Goal: Transaction & Acquisition: Purchase product/service

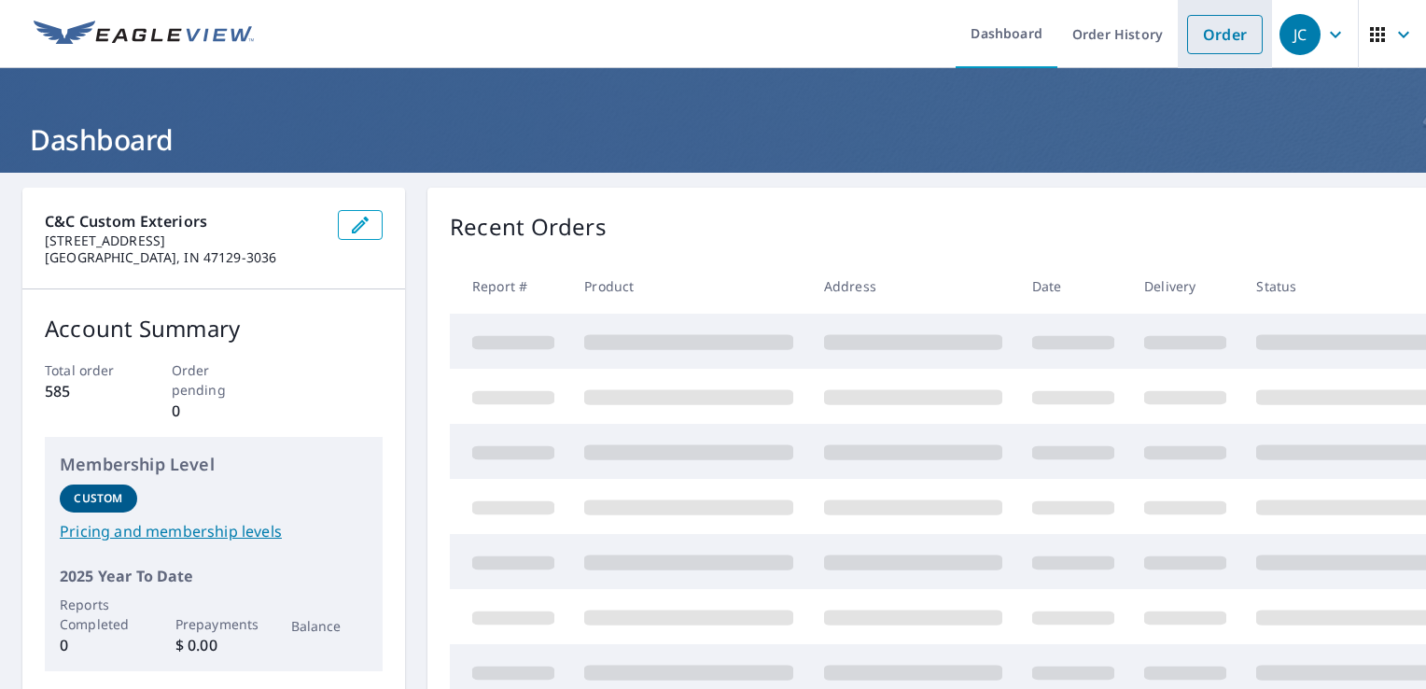
click at [1211, 38] on link "Order" at bounding box center [1225, 34] width 76 height 39
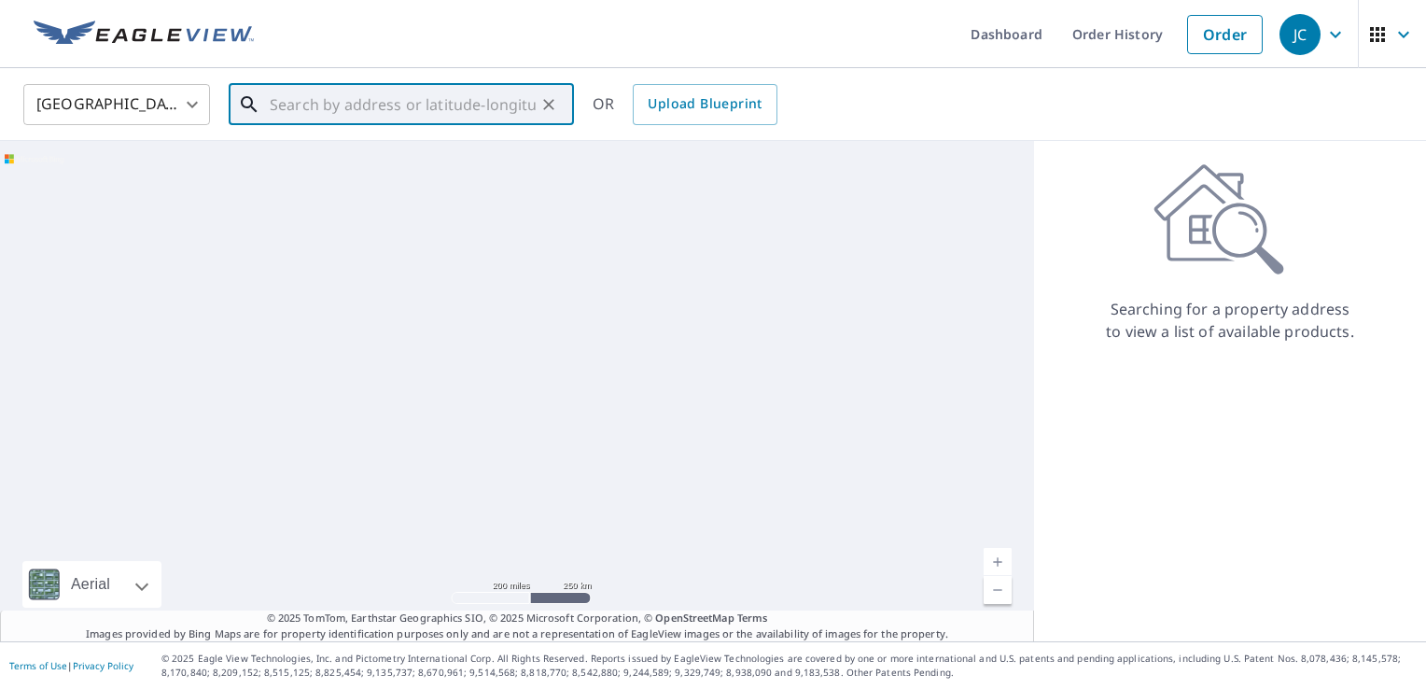
click at [344, 106] on input "text" at bounding box center [403, 104] width 266 height 52
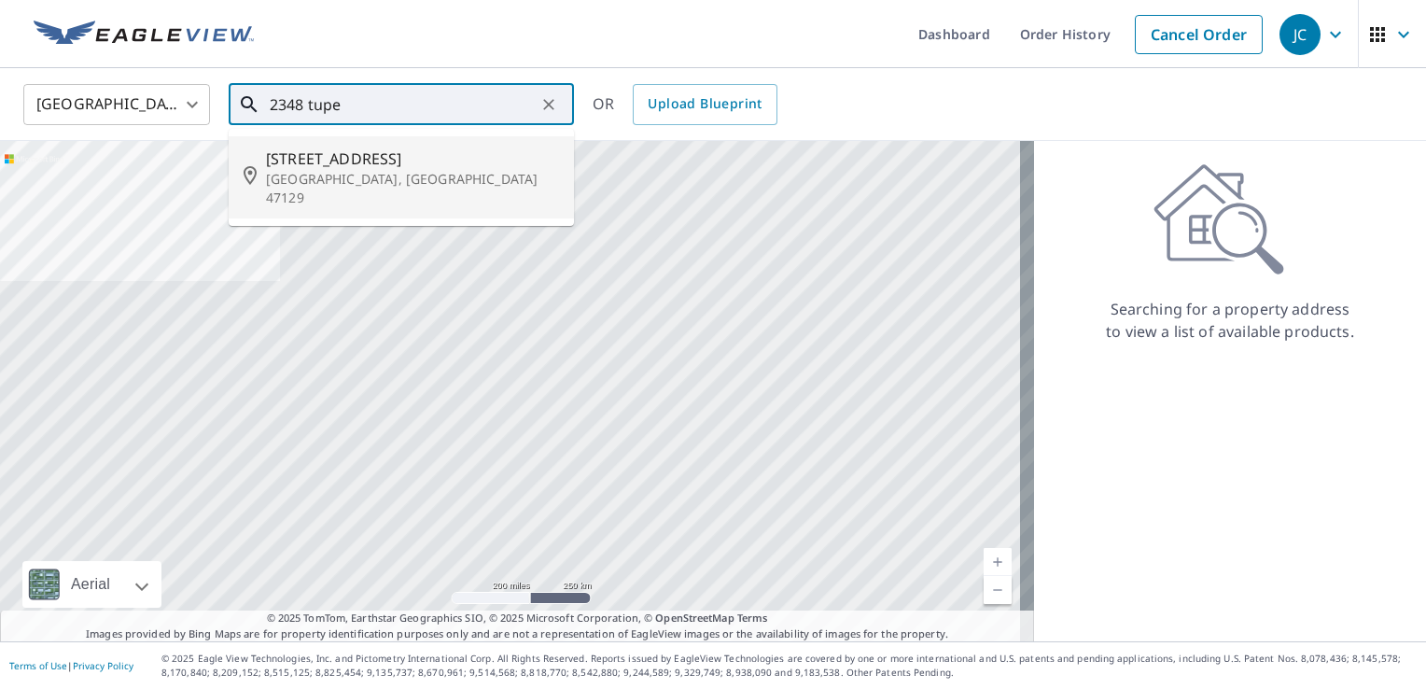
click at [365, 162] on span "[STREET_ADDRESS]" at bounding box center [412, 158] width 293 height 22
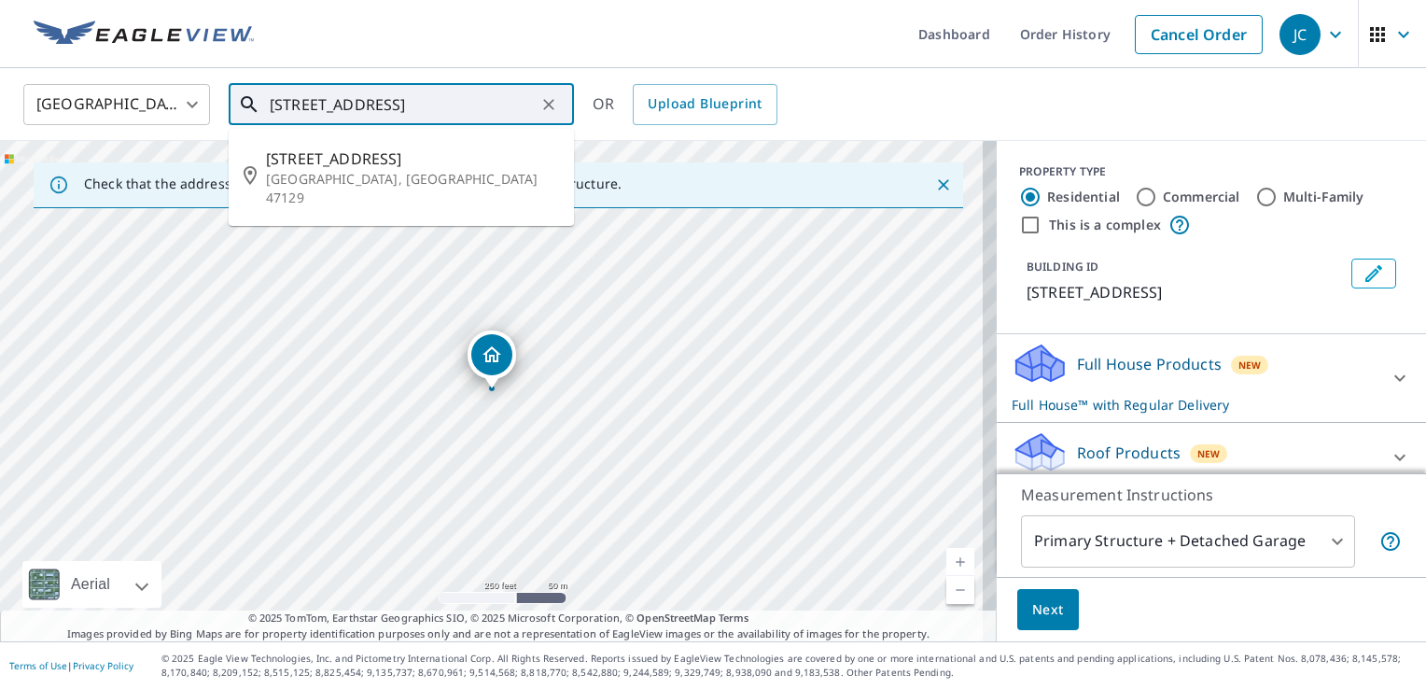
drag, startPoint x: 526, startPoint y: 104, endPoint x: 381, endPoint y: 114, distance: 146.0
click at [381, 114] on input "[STREET_ADDRESS]" at bounding box center [403, 104] width 266 height 52
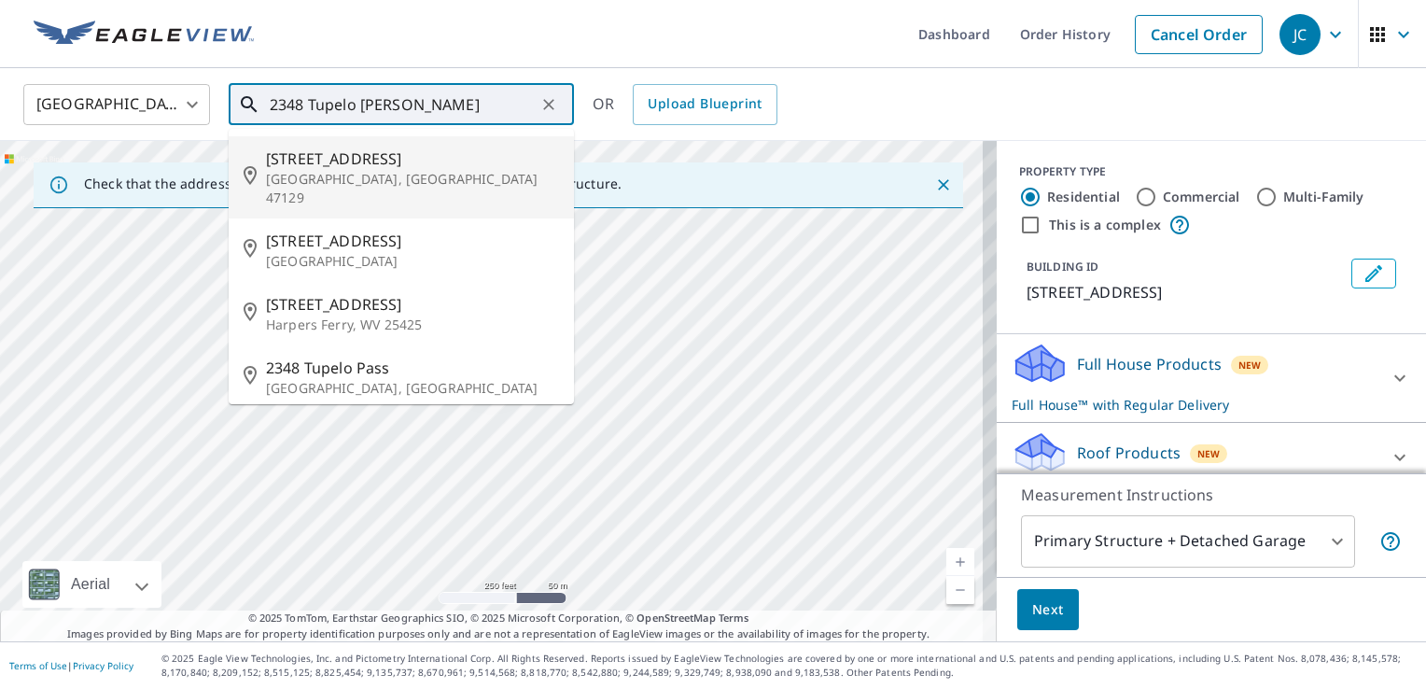
click at [344, 180] on p "[GEOGRAPHIC_DATA], [GEOGRAPHIC_DATA] 47129" at bounding box center [412, 188] width 293 height 37
type input "[STREET_ADDRESS]"
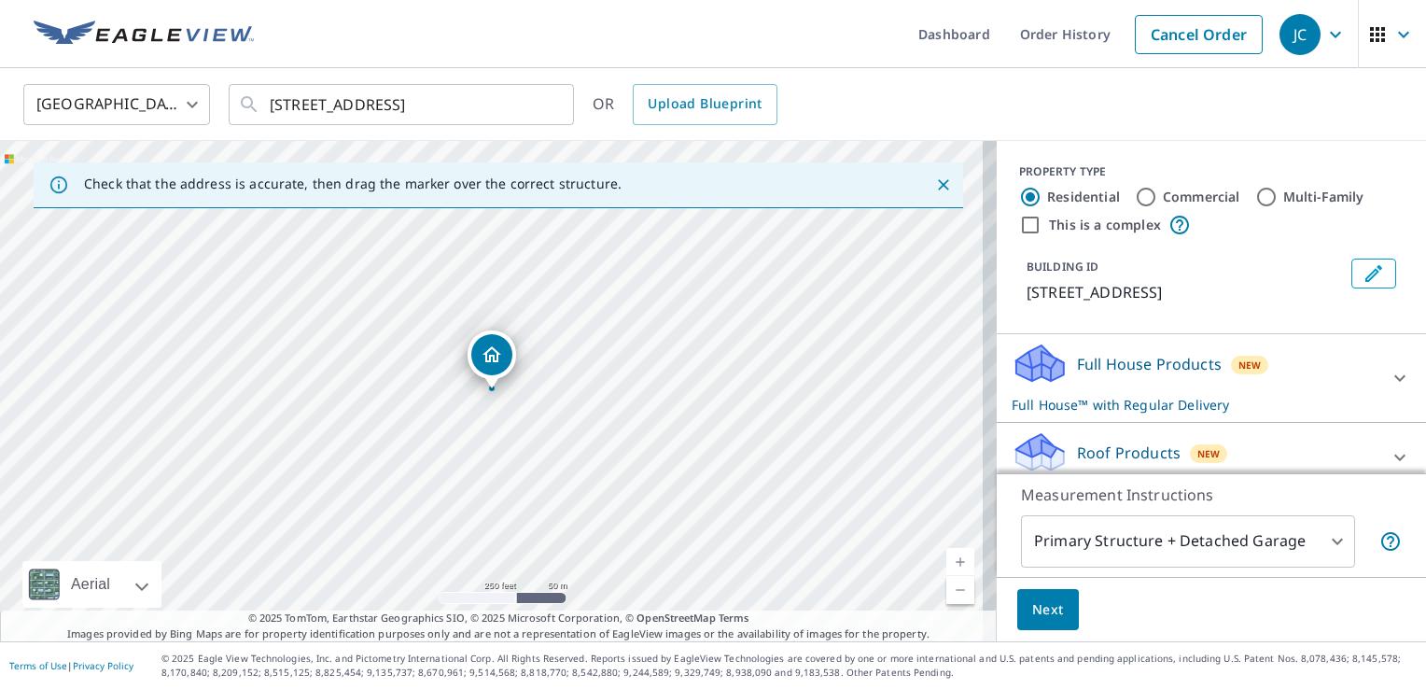
click at [1077, 450] on p "Roof Products" at bounding box center [1129, 453] width 104 height 22
click at [1038, 607] on span "Next" at bounding box center [1048, 609] width 32 height 23
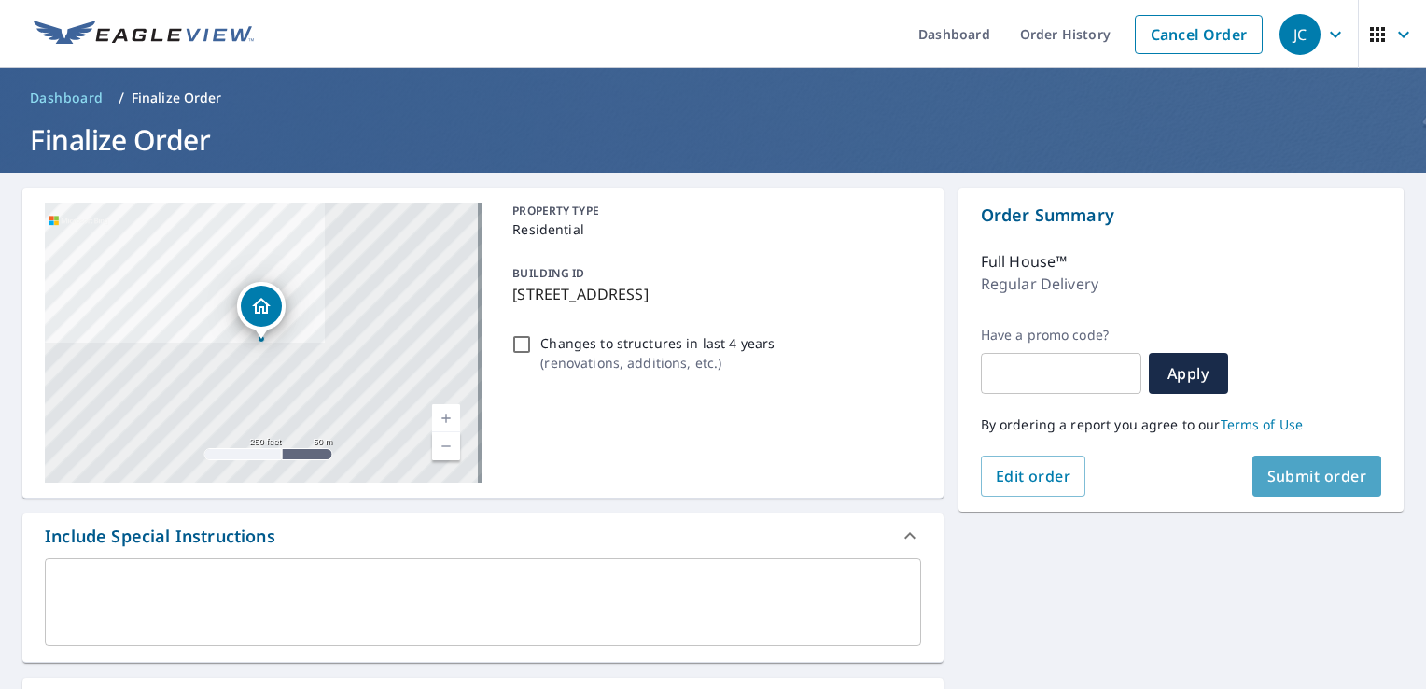
click at [1281, 469] on span "Submit order" at bounding box center [1318, 476] width 100 height 21
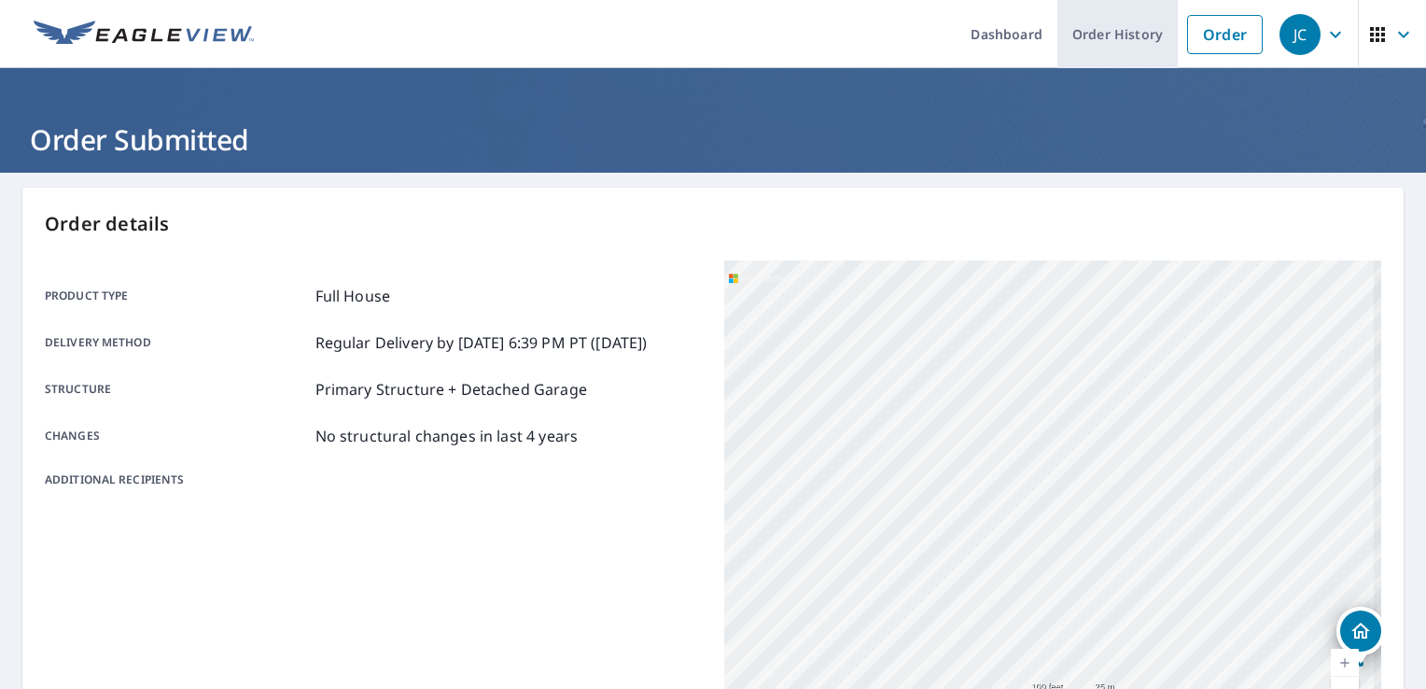
click at [1116, 23] on link "Order History" at bounding box center [1118, 34] width 120 height 68
